Goal: Transaction & Acquisition: Subscribe to service/newsletter

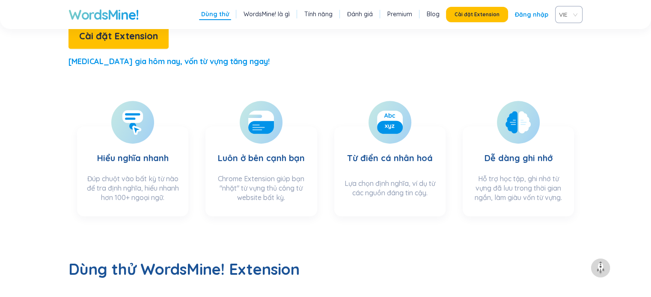
click at [532, 13] on link "Đăng nhập" at bounding box center [531, 14] width 33 height 15
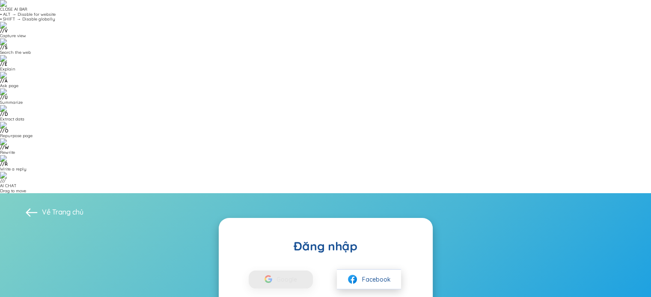
click at [372, 269] on button "Facebook" at bounding box center [369, 279] width 64 height 20
